Goal: Check status: Check status

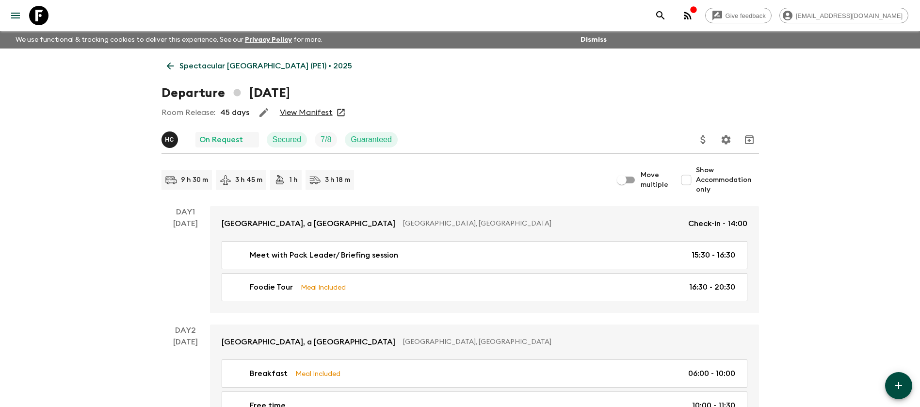
click at [177, 58] on link "Spectacular [GEOGRAPHIC_DATA] (PE1) • 2025" at bounding box center [259, 65] width 196 height 19
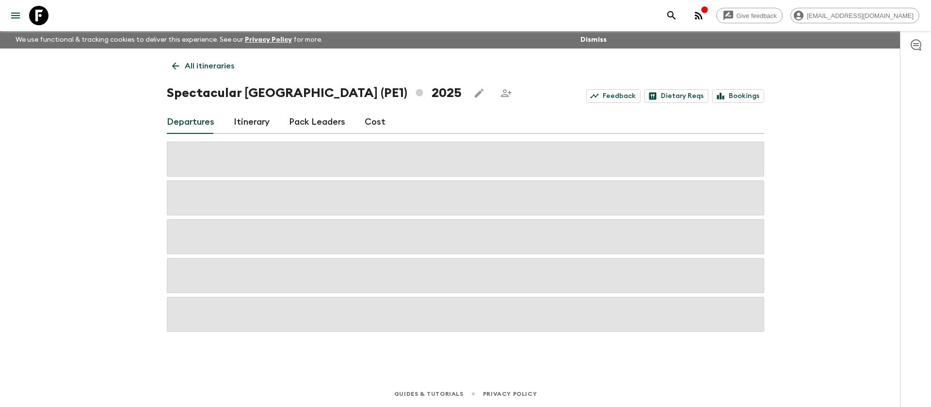
click at [247, 117] on link "Itinerary" at bounding box center [252, 122] width 36 height 23
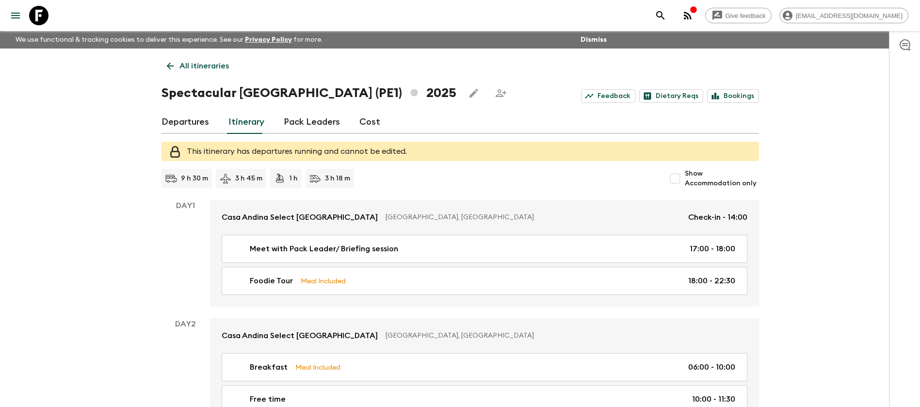
click at [200, 114] on link "Departures" at bounding box center [185, 122] width 48 height 23
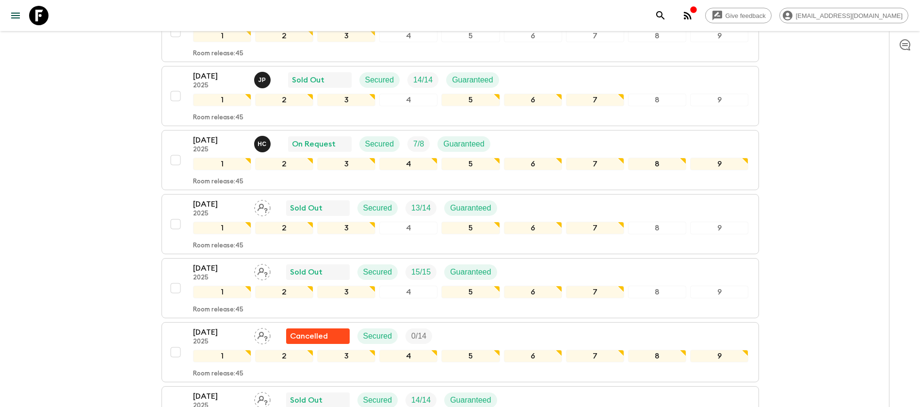
scroll to position [238, 0]
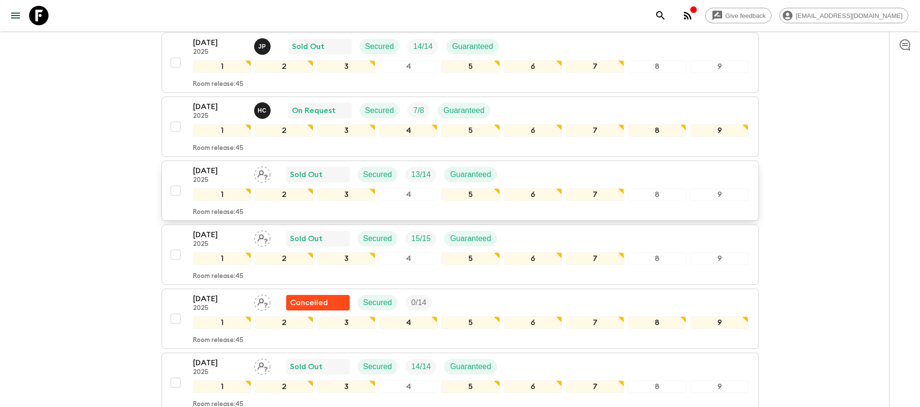
click at [568, 169] on div "[DATE] 2025 Sold Out Secured 13 / 14 Guaranteed" at bounding box center [471, 174] width 556 height 19
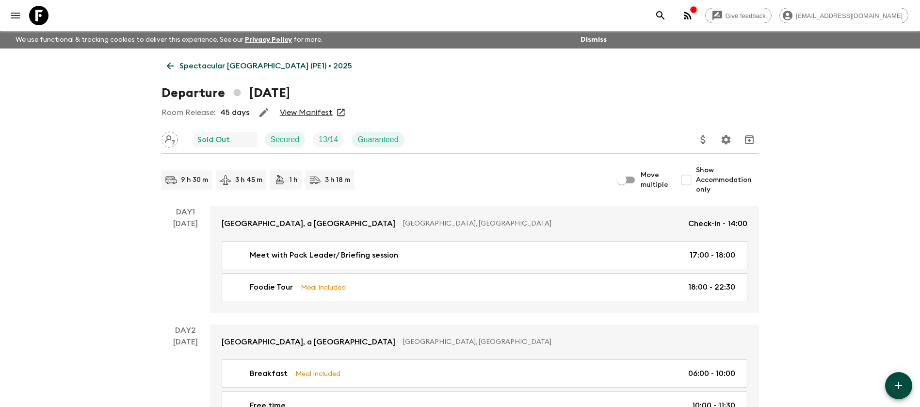
click at [285, 111] on link "View Manifest" at bounding box center [306, 113] width 53 height 10
